Goal: Use online tool/utility: Use online tool/utility

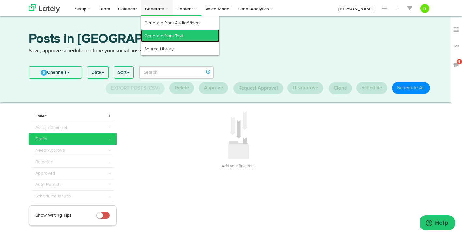
click at [156, 38] on link "Generate from Text" at bounding box center [180, 35] width 78 height 13
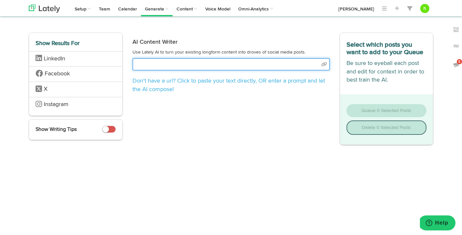
click at [156, 61] on input "text" at bounding box center [232, 64] width 198 height 12
select select "natural"
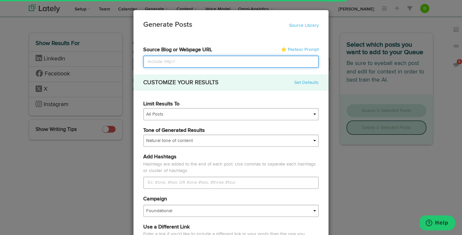
paste input "[URL][DOMAIN_NAME]"
type input "[URL][DOMAIN_NAME]"
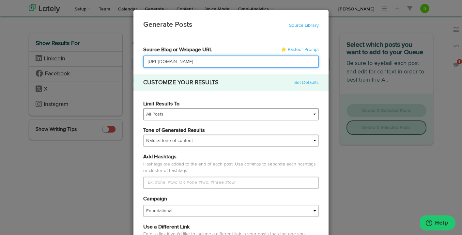
type input "[URL][DOMAIN_NAME]"
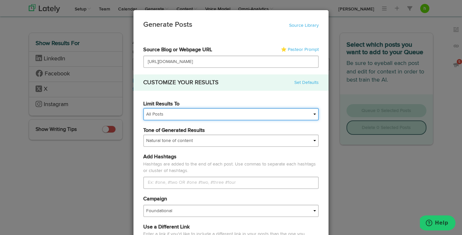
click at [183, 114] on select "All Posts Top 30 Posts Top 25 Posts Top 20 Posts Top 15 Posts Top 10 Posts" at bounding box center [231, 114] width 176 height 12
click at [143, 108] on select "All Posts Top 30 Posts Top 25 Posts Top 20 Posts Top 15 Posts Top 10 Posts" at bounding box center [231, 114] width 176 height 12
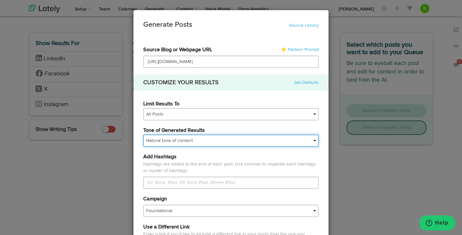
click at [173, 142] on select "My tone Official and professional Relaxed and conversational Light and humorous…" at bounding box center [231, 141] width 176 height 12
select select "brand"
click at [143, 135] on select "My tone Official and professional Relaxed and conversational Light and humorous…" at bounding box center [231, 141] width 176 height 12
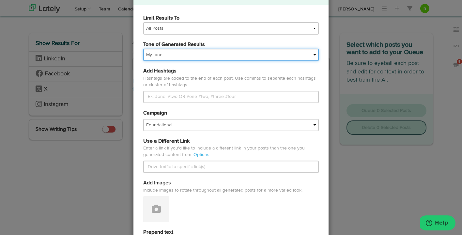
scroll to position [271, 0]
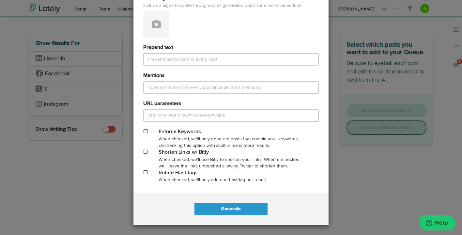
click at [162, 167] on div "When checked, we'll use Bitly to shorten your links. When unchecked, we'll leav…" at bounding box center [231, 162] width 145 height 13
click at [171, 156] on div "When checked, we'll use Bitly to shorten your links. When unchecked, we'll leav…" at bounding box center [231, 162] width 145 height 13
click at [145, 152] on span at bounding box center [146, 152] width 4 height 5
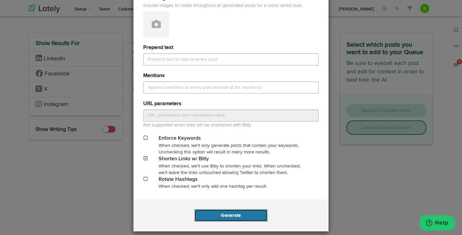
click at [236, 216] on button "Generate" at bounding box center [231, 215] width 73 height 12
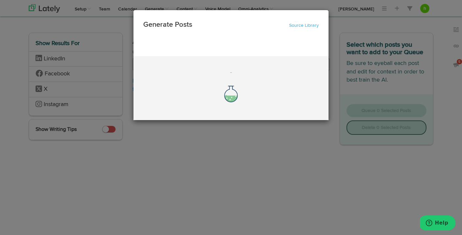
scroll to position [0, 0]
